Goal: Task Accomplishment & Management: Manage account settings

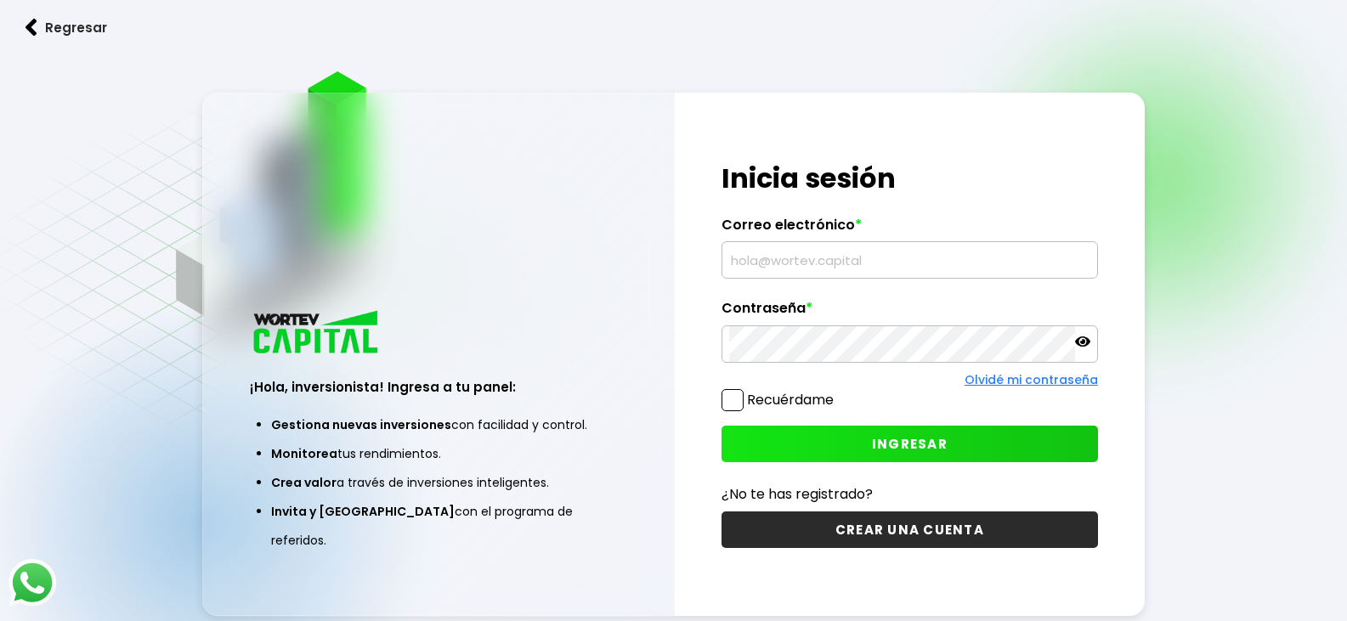
click at [908, 272] on input "text" at bounding box center [909, 260] width 361 height 36
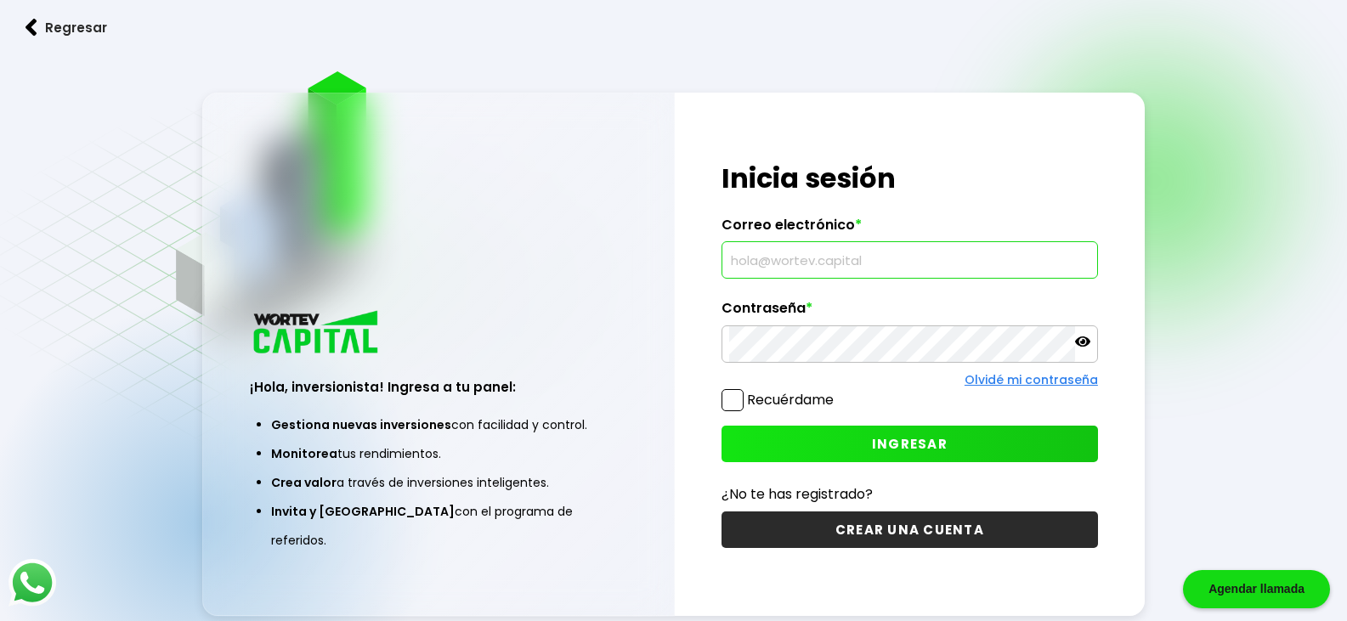
click at [771, 233] on div "Correo electrónico *" at bounding box center [909, 248] width 376 height 63
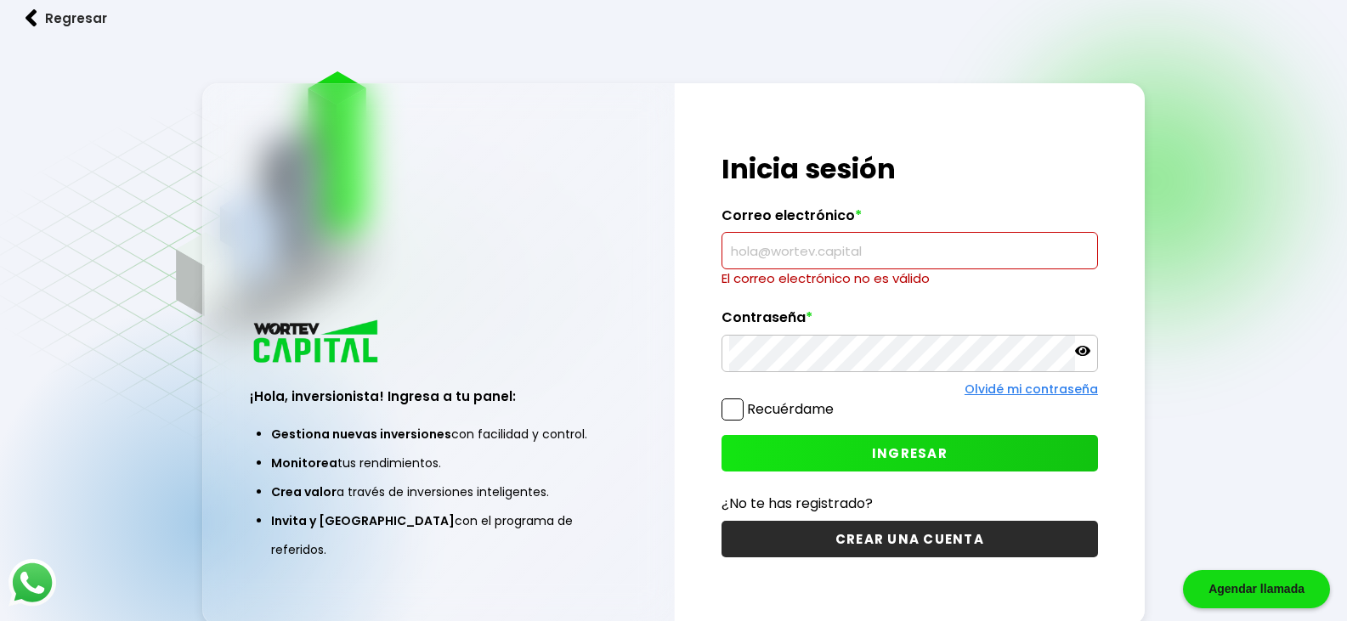
click at [837, 223] on label "Correo electrónico *" at bounding box center [909, 219] width 376 height 25
click at [867, 257] on input "text" at bounding box center [909, 251] width 361 height 36
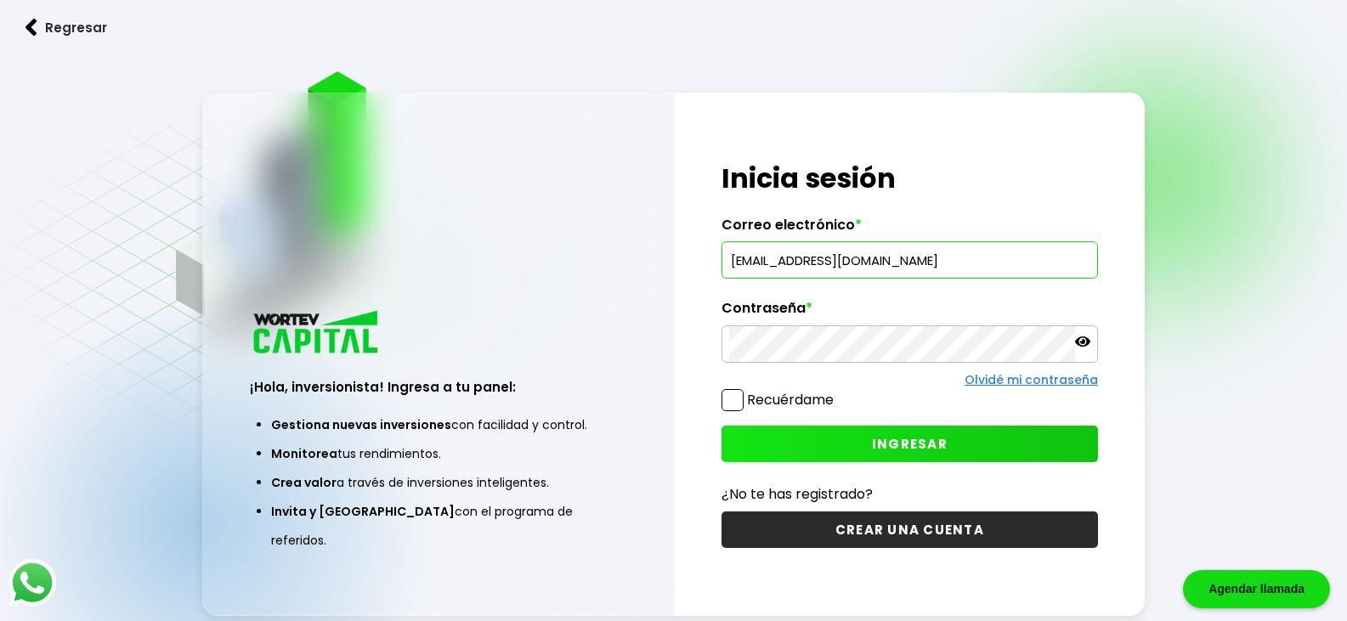
type input "[EMAIL_ADDRESS][DOMAIN_NAME]"
click at [741, 392] on span at bounding box center [732, 400] width 22 height 22
click at [837, 392] on input "Recuérdame" at bounding box center [837, 392] width 0 height 0
click at [1080, 344] on icon at bounding box center [1082, 341] width 15 height 15
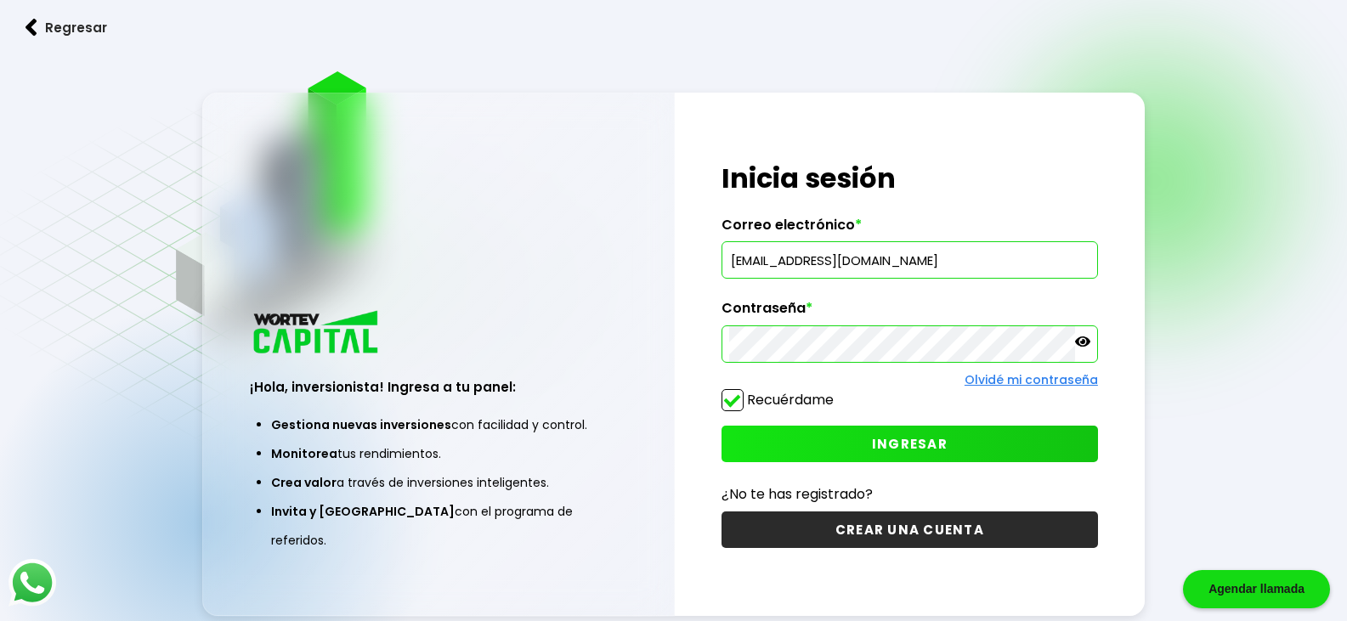
click at [958, 453] on button "INGRESAR" at bounding box center [909, 444] width 376 height 37
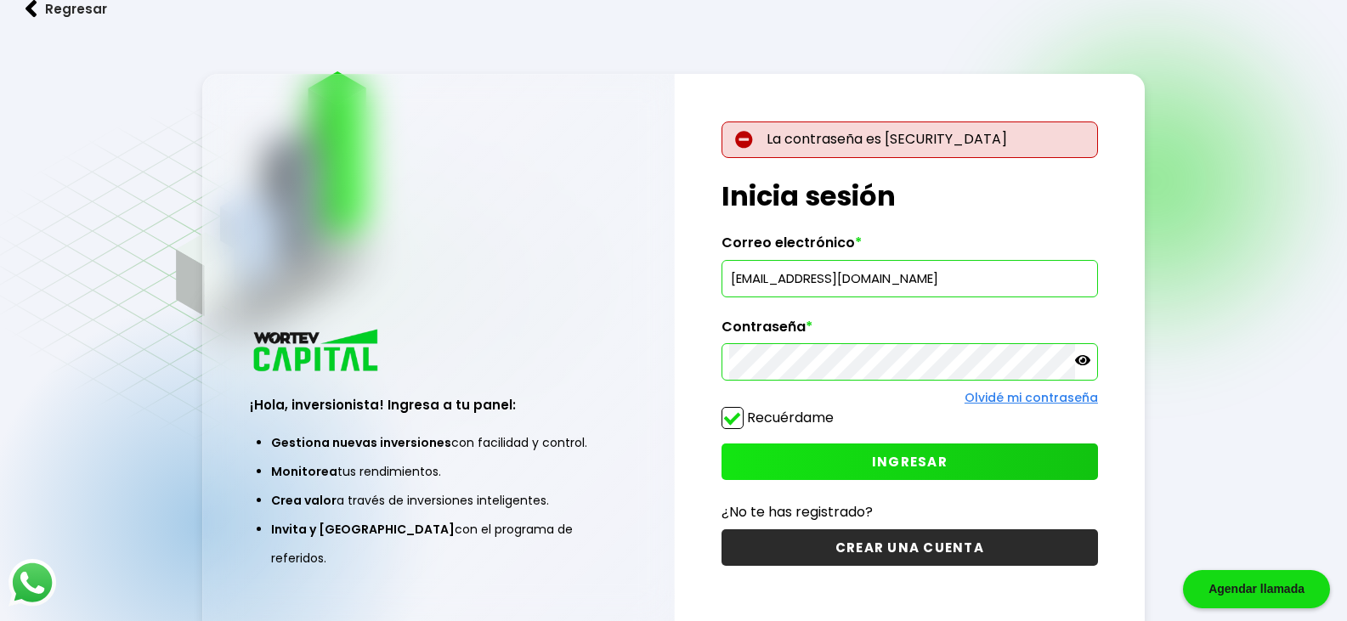
click at [381, 298] on div "¡Hola, inversionista! Ingresa a tu panel: Gestiona nuevas inversiones con facil…" at bounding box center [673, 354] width 943 height 561
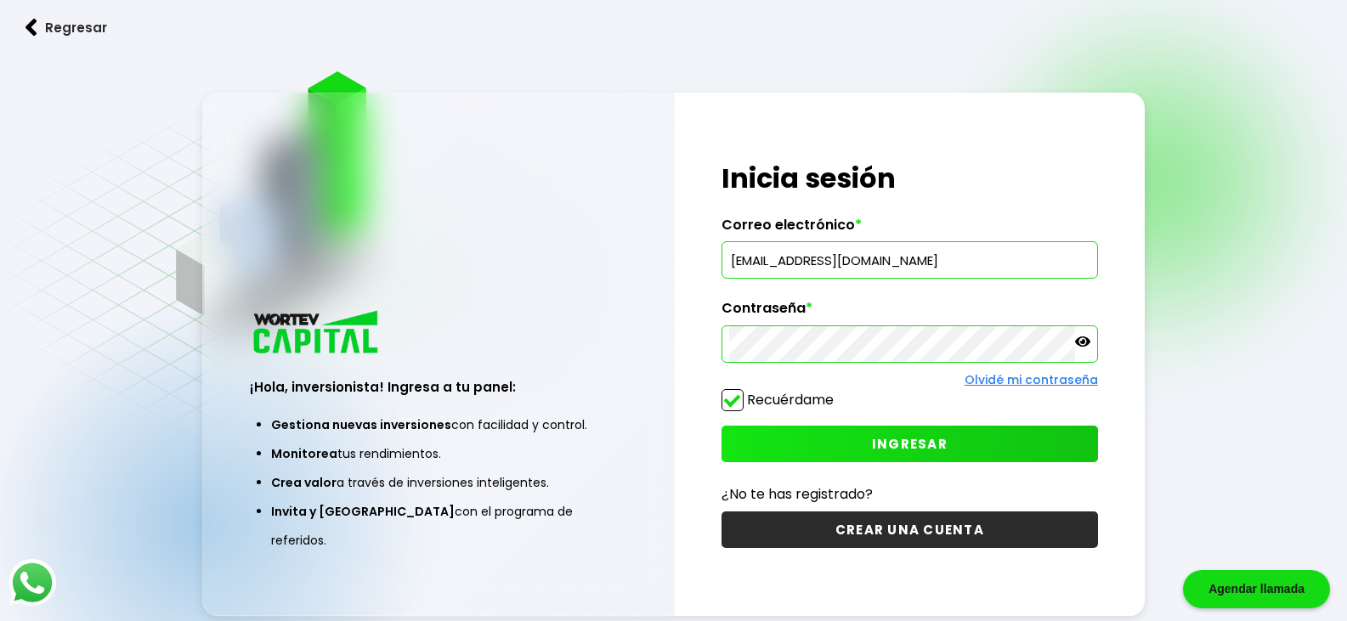
click at [994, 430] on button "INGRESAR" at bounding box center [909, 444] width 376 height 37
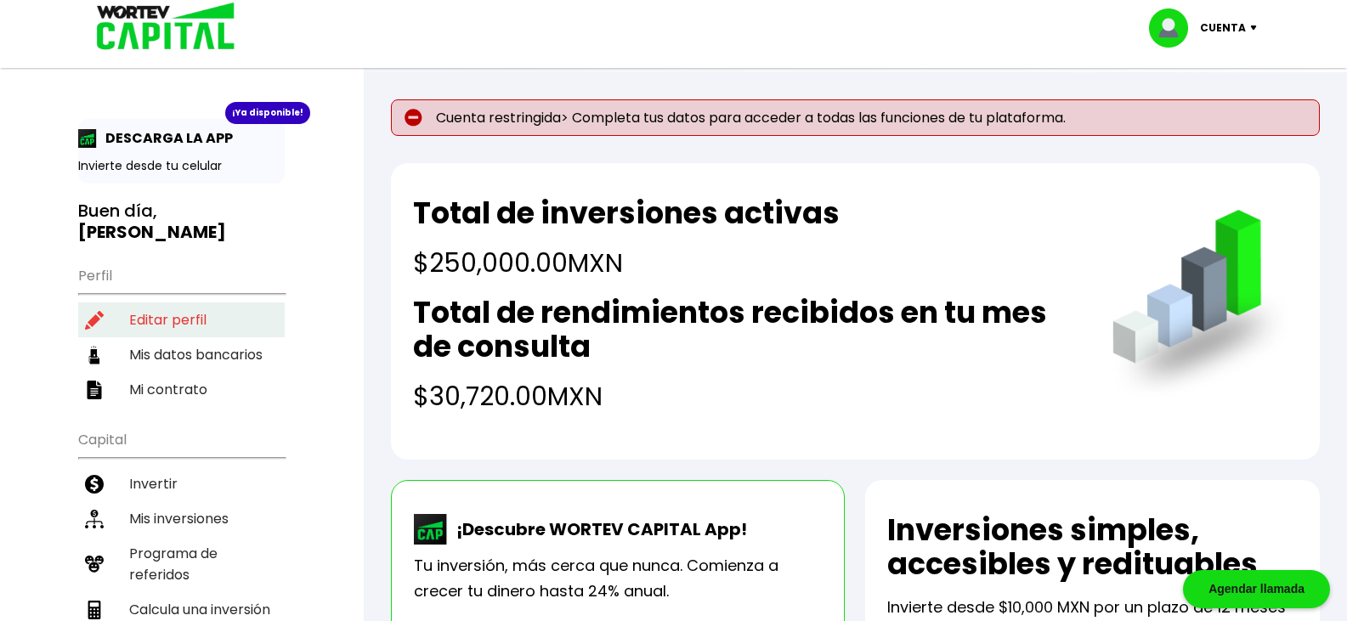
click at [165, 318] on li "Editar perfil" at bounding box center [181, 319] width 206 height 35
select select "Hombre"
select select "Licenciatura"
select select "[PERSON_NAME]"
select select "BBVA Bancomer"
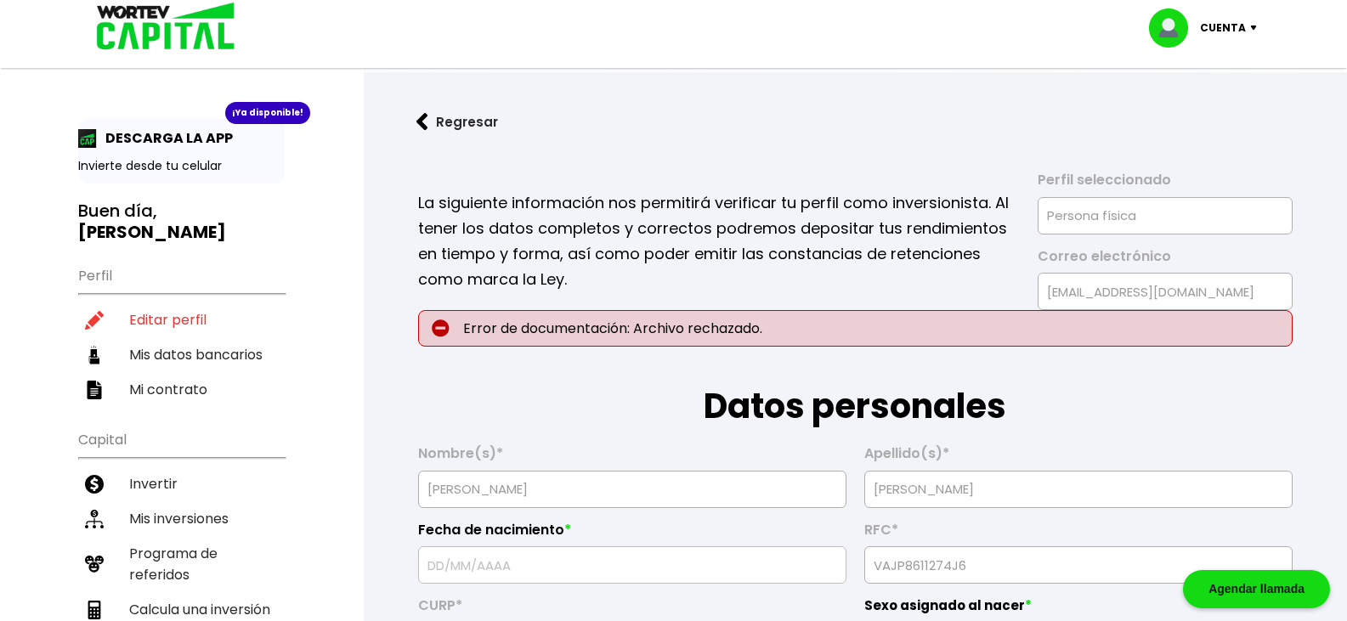
type input "[DATE]"
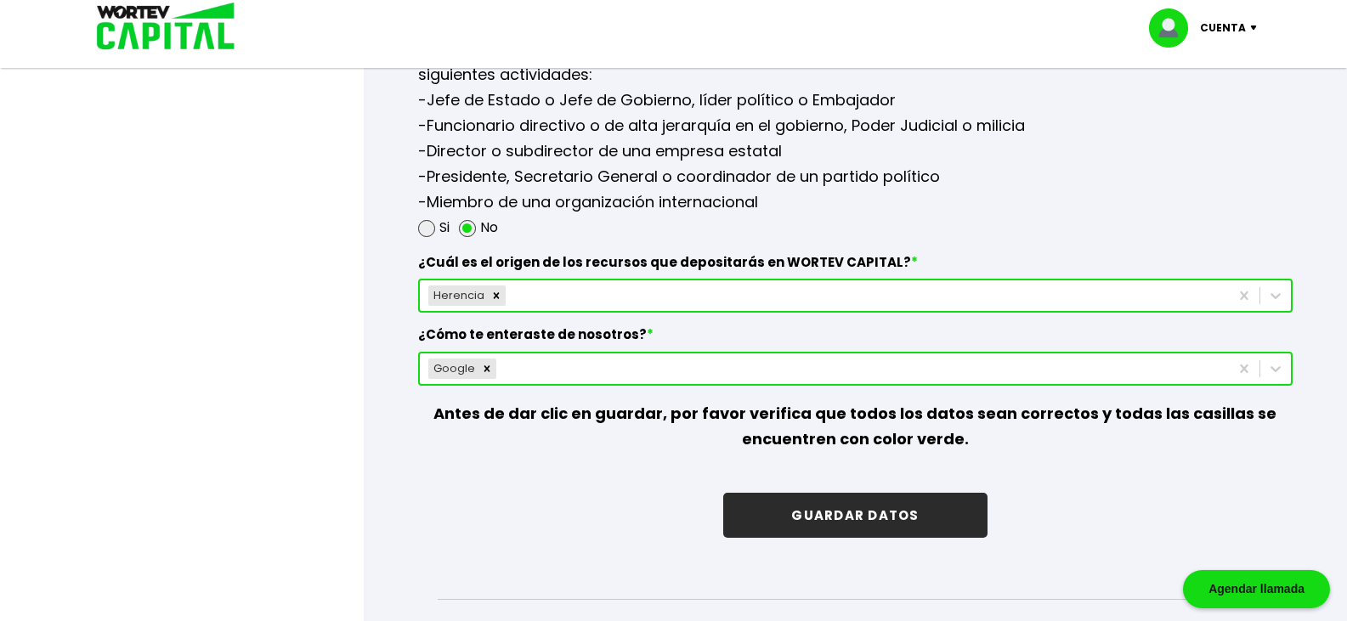
scroll to position [2294, 0]
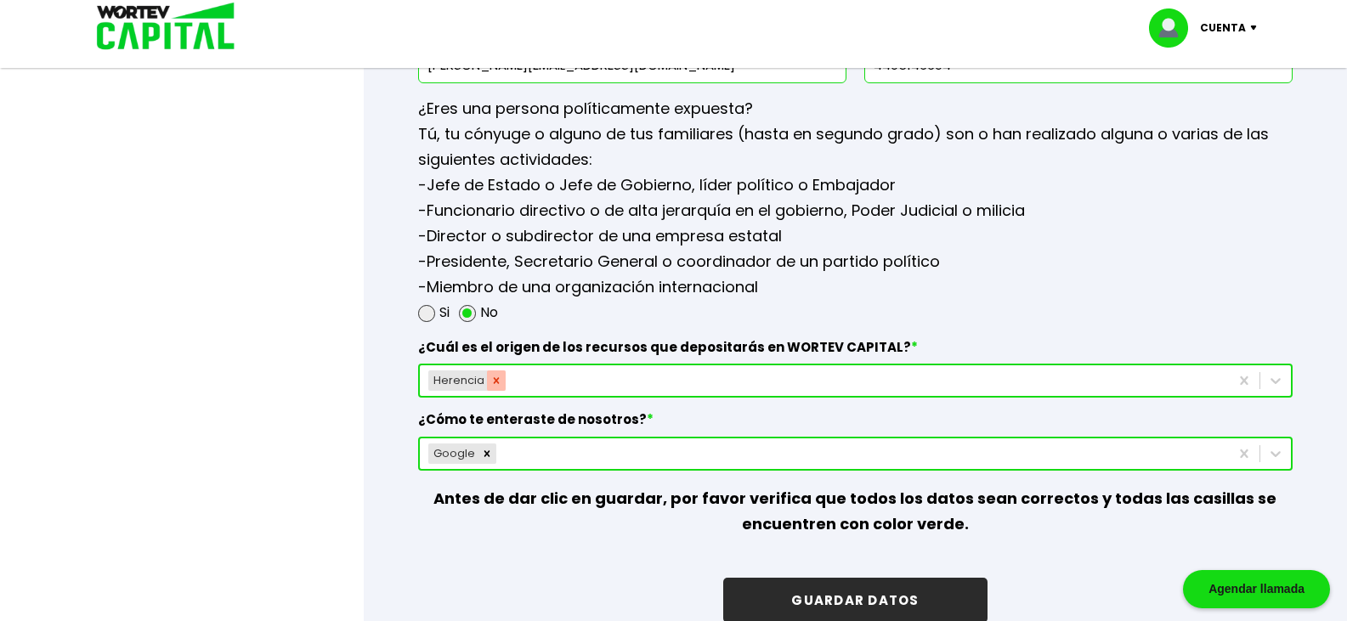
click at [490, 378] on icon "Remove Herencia" at bounding box center [496, 381] width 12 height 12
click at [1275, 380] on icon at bounding box center [1275, 380] width 17 height 17
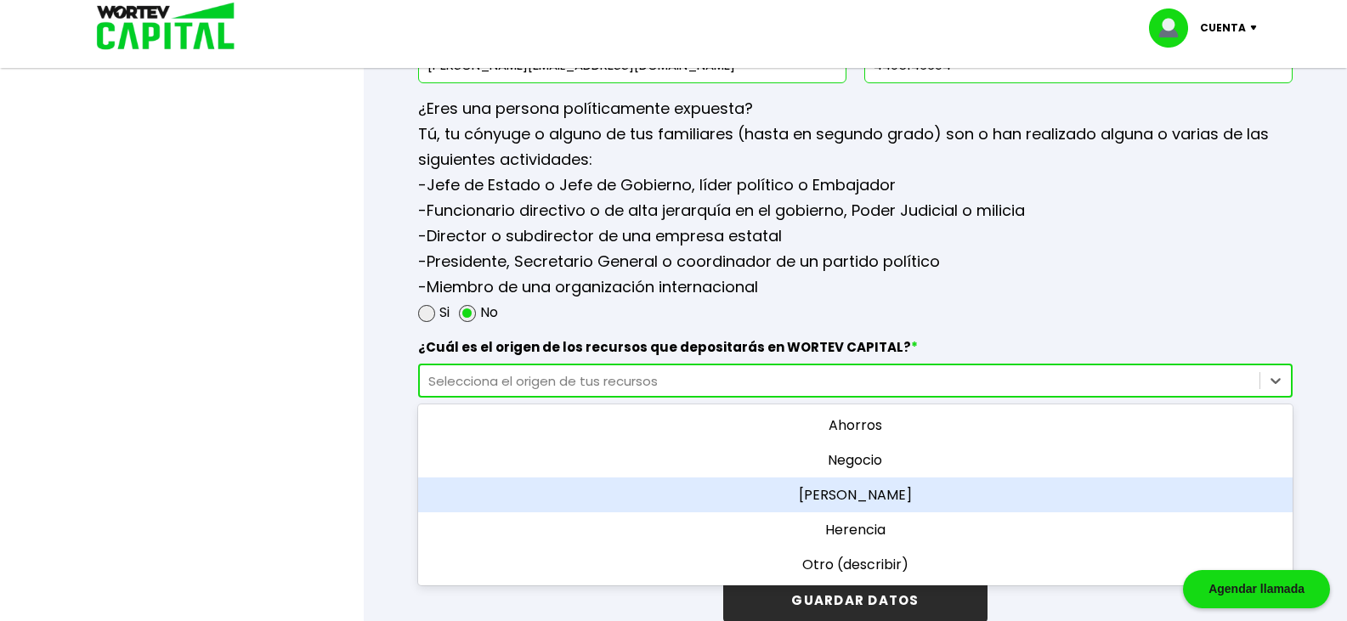
click at [864, 503] on div "[PERSON_NAME]" at bounding box center [855, 494] width 874 height 35
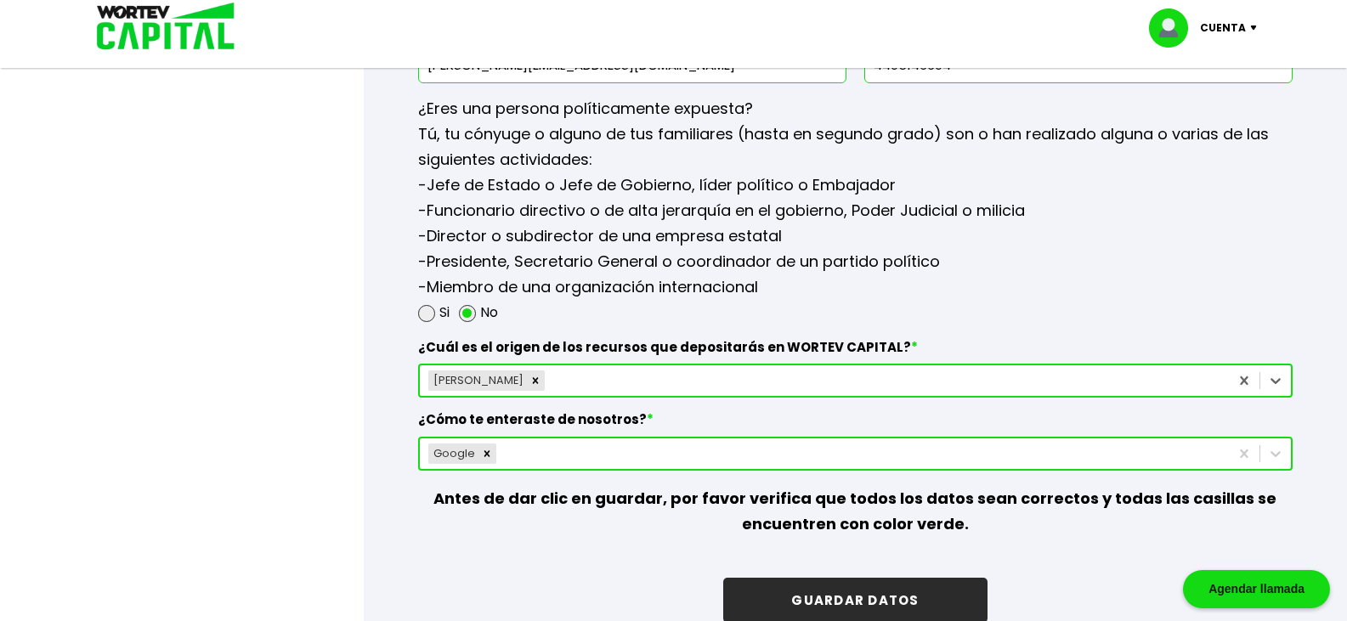
click at [881, 606] on button "GUARDAR DATOS" at bounding box center [854, 600] width 263 height 45
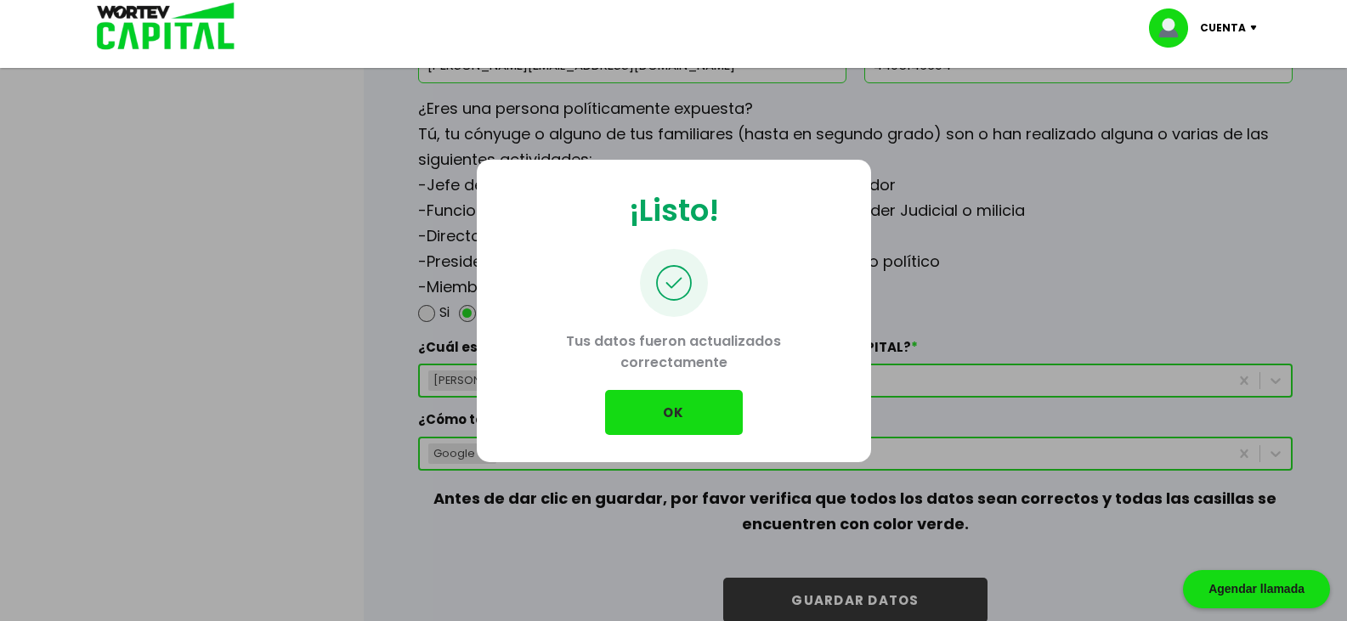
click at [669, 410] on button "OK" at bounding box center [674, 412] width 138 height 45
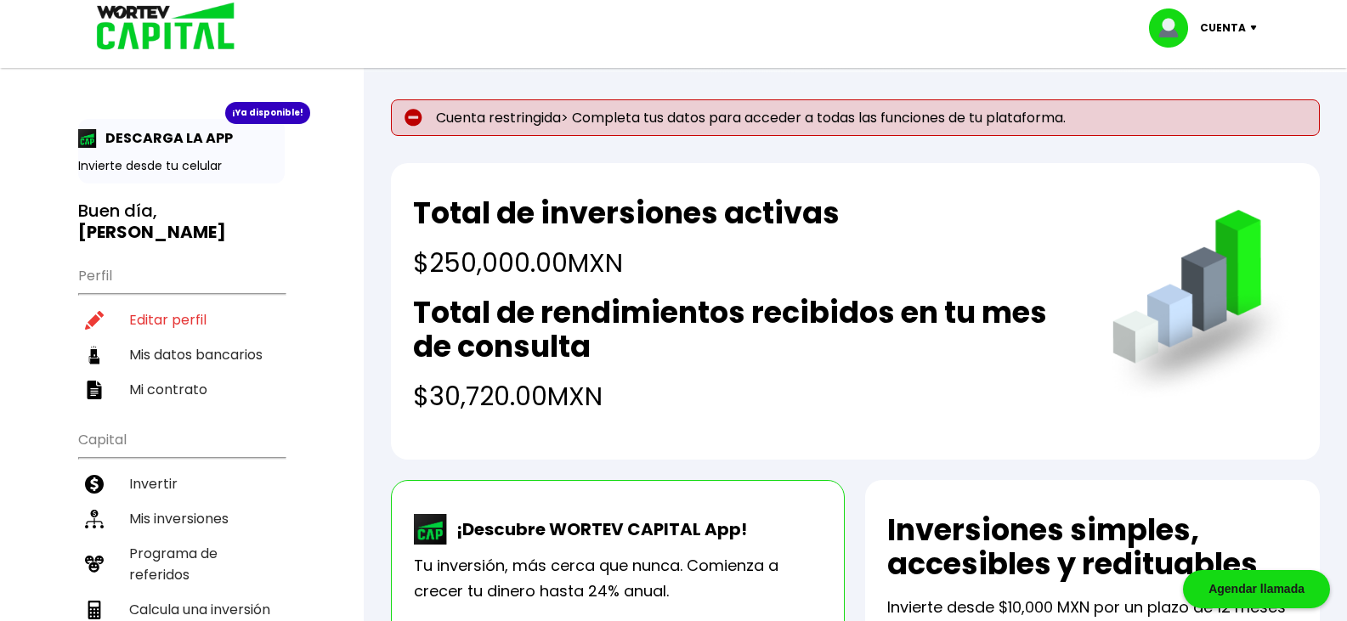
click at [649, 115] on p "Cuenta restringida> Completa tus datos para acceder a todas las funciones de tu…" at bounding box center [855, 117] width 929 height 37
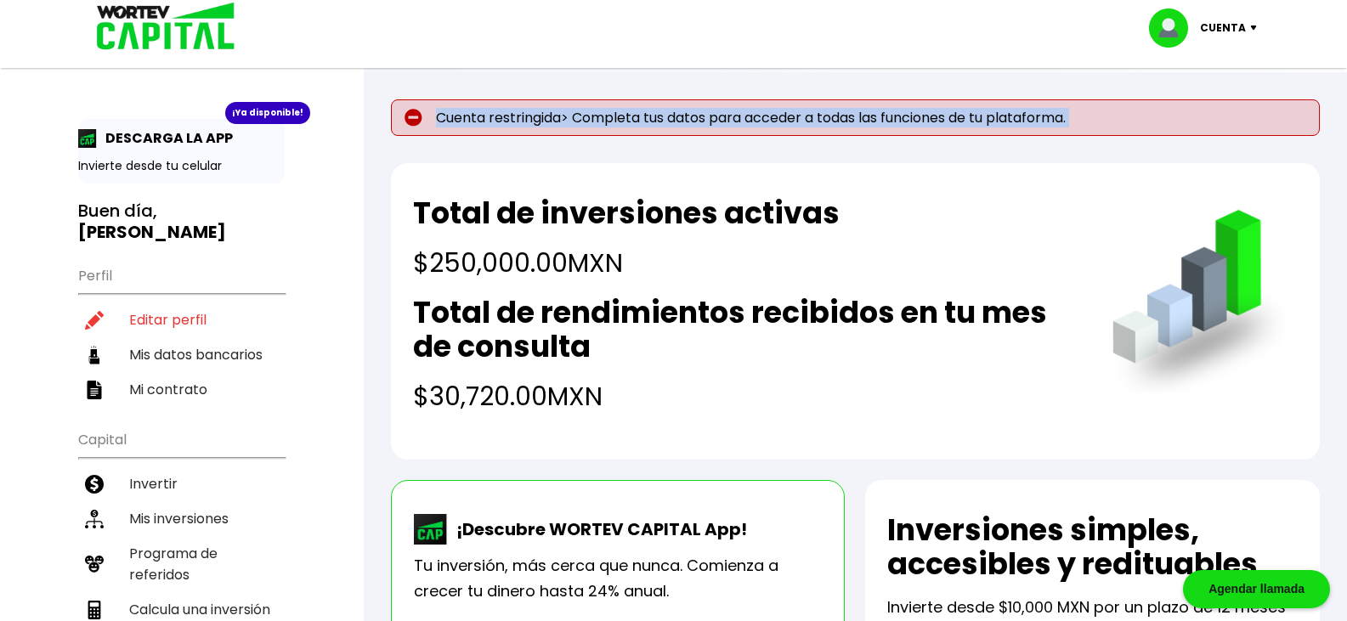
click at [649, 115] on p "Cuenta restringida> Completa tus datos para acceder a todas las funciones de tu…" at bounding box center [855, 117] width 929 height 37
click at [277, 522] on li "Mis inversiones" at bounding box center [181, 518] width 206 height 35
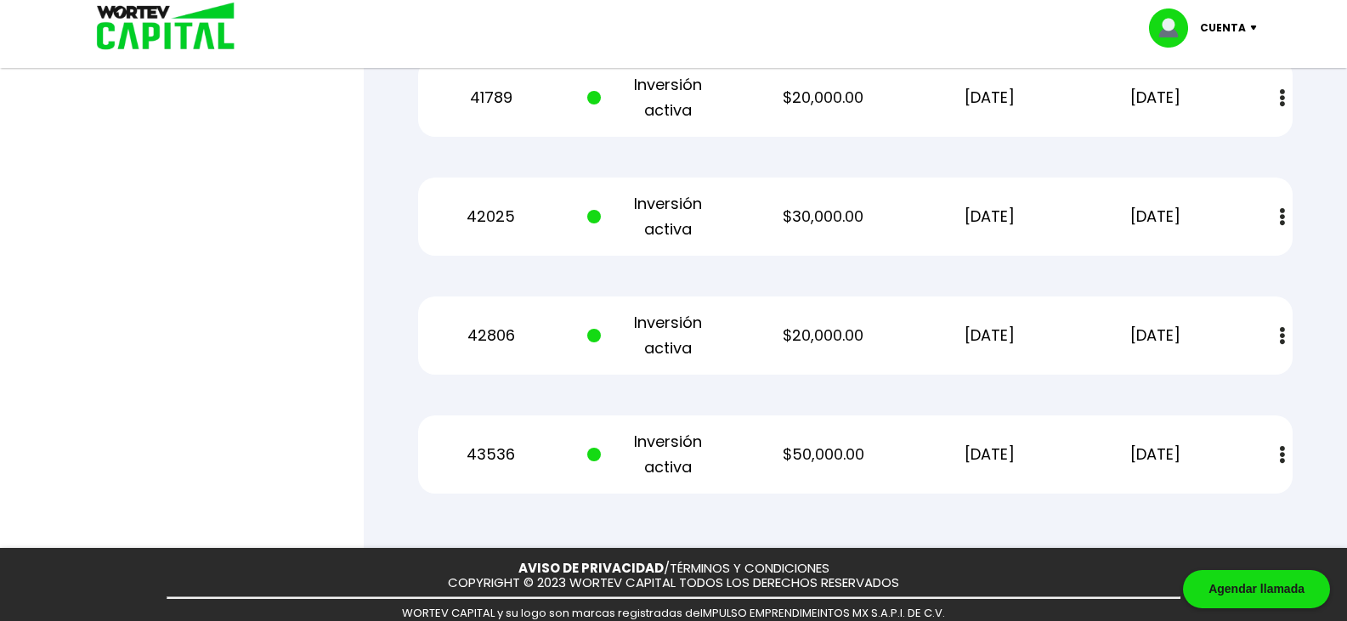
scroll to position [680, 0]
